Goal: Task Accomplishment & Management: Use online tool/utility

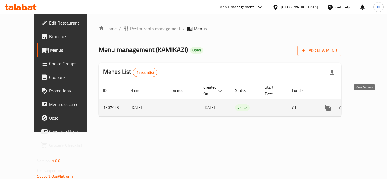
click at [366, 104] on icon "enhanced table" at bounding box center [368, 107] width 7 height 7
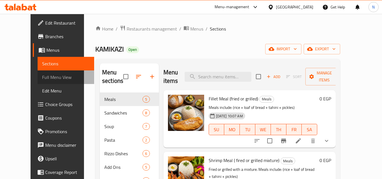
click at [43, 79] on span "Full Menu View" at bounding box center [66, 77] width 48 height 7
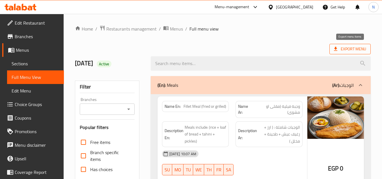
click at [359, 48] on span "Export Menu" at bounding box center [350, 49] width 32 height 7
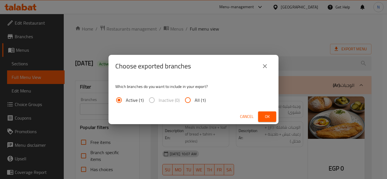
click at [197, 101] on span "All (1)" at bounding box center [199, 100] width 11 height 7
click at [194, 101] on input "All (1)" at bounding box center [188, 100] width 14 height 14
radio input "true"
click at [249, 117] on span "Cancel" at bounding box center [247, 116] width 14 height 7
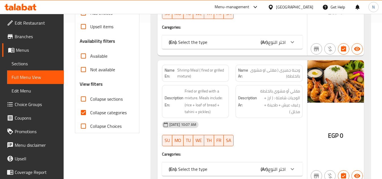
scroll to position [170, 0]
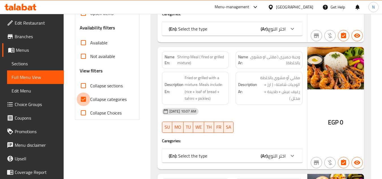
click at [80, 100] on input "Collapse categories" at bounding box center [84, 100] width 14 height 14
checkbox input "false"
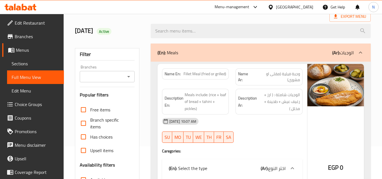
scroll to position [0, 0]
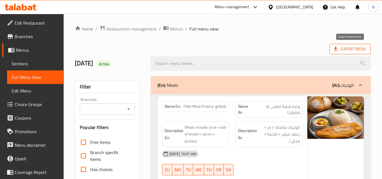
click at [347, 46] on span "Export Menu" at bounding box center [350, 49] width 32 height 7
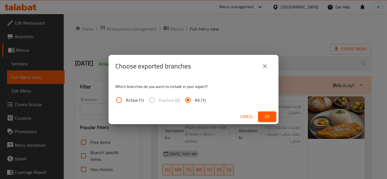
click at [271, 113] on button "Ok" at bounding box center [267, 117] width 18 height 10
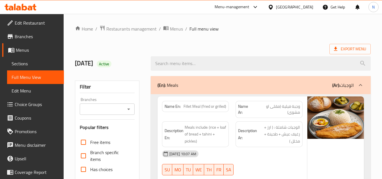
click at [44, 63] on span "Sections" at bounding box center [36, 63] width 48 height 7
